Goal: Information Seeking & Learning: Learn about a topic

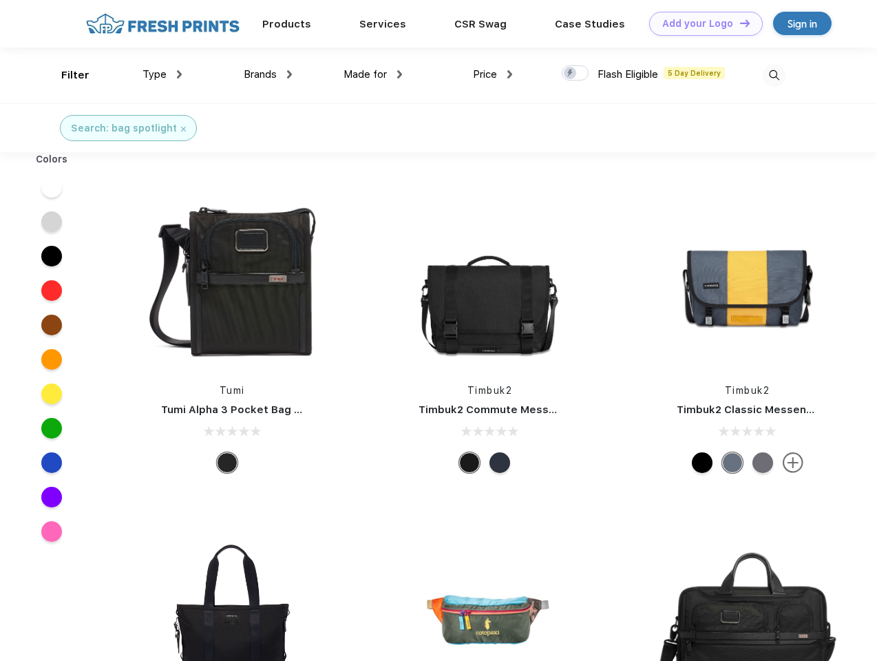
click at [701, 23] on link "Add your Logo Design Tool" at bounding box center [706, 24] width 114 height 24
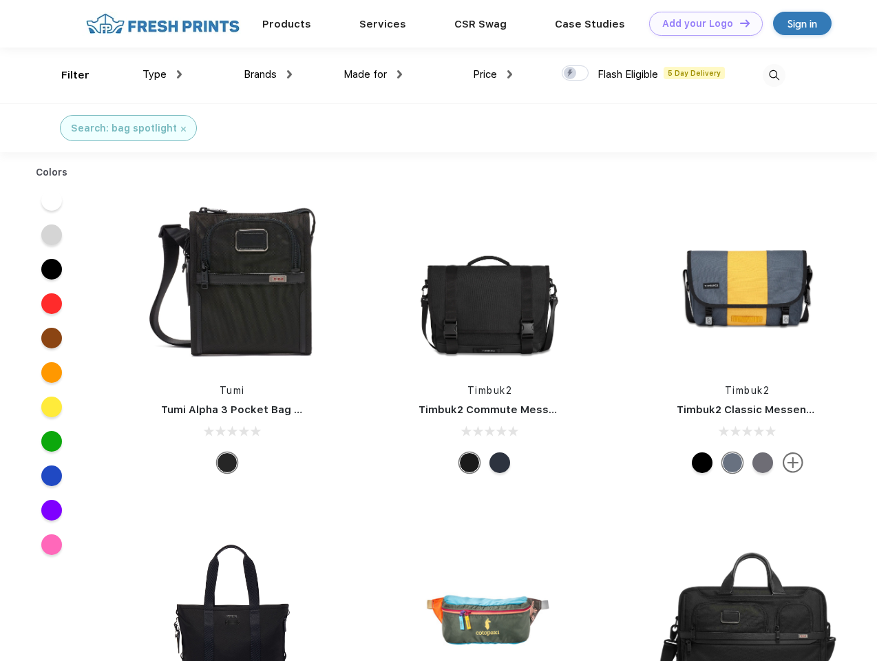
click at [0, 0] on div "Design Tool" at bounding box center [0, 0] width 0 height 0
click at [739, 23] on link "Add your Logo Design Tool" at bounding box center [706, 24] width 114 height 24
click at [66, 75] on div "Filter" at bounding box center [75, 75] width 28 height 16
click at [163, 74] on span "Type" at bounding box center [155, 74] width 24 height 12
click at [268, 74] on span "Brands" at bounding box center [260, 74] width 33 height 12
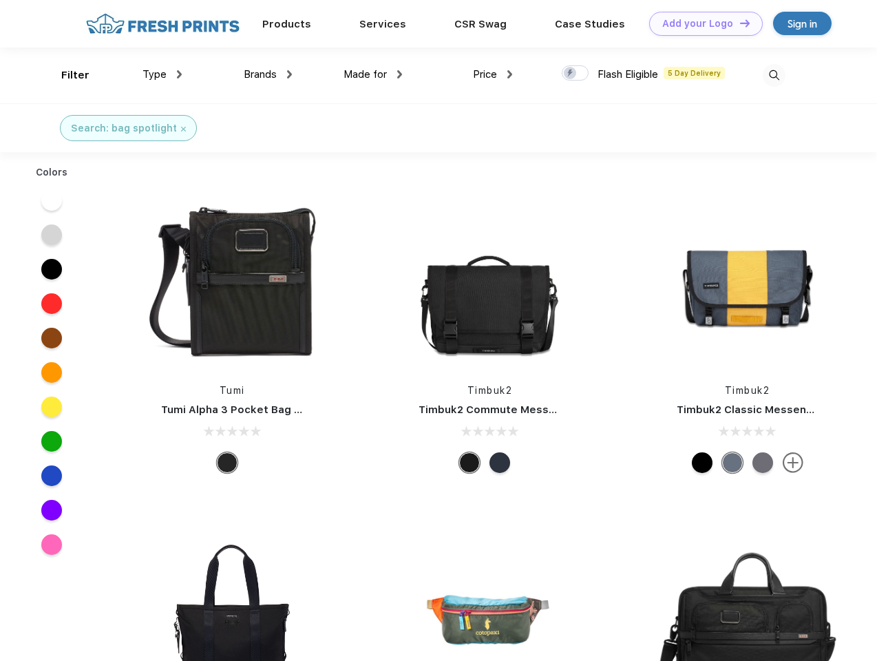
click at [373, 74] on span "Made for" at bounding box center [365, 74] width 43 height 12
click at [493, 74] on span "Price" at bounding box center [485, 74] width 24 height 12
click at [576, 74] on div at bounding box center [575, 72] width 27 height 15
click at [571, 74] on input "checkbox" at bounding box center [566, 69] width 9 height 9
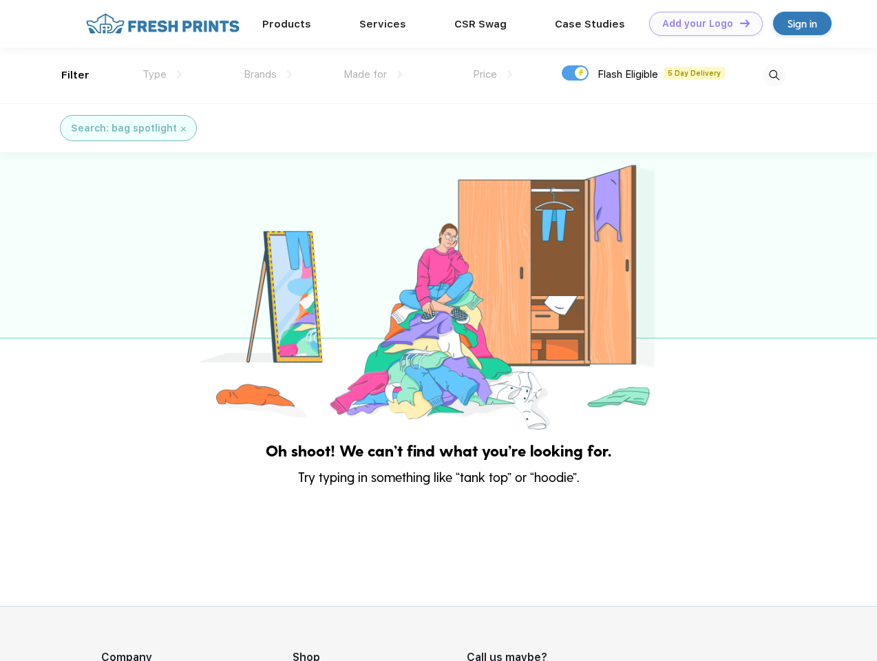
click at [774, 75] on img at bounding box center [774, 75] width 23 height 23
